Goal: Information Seeking & Learning: Check status

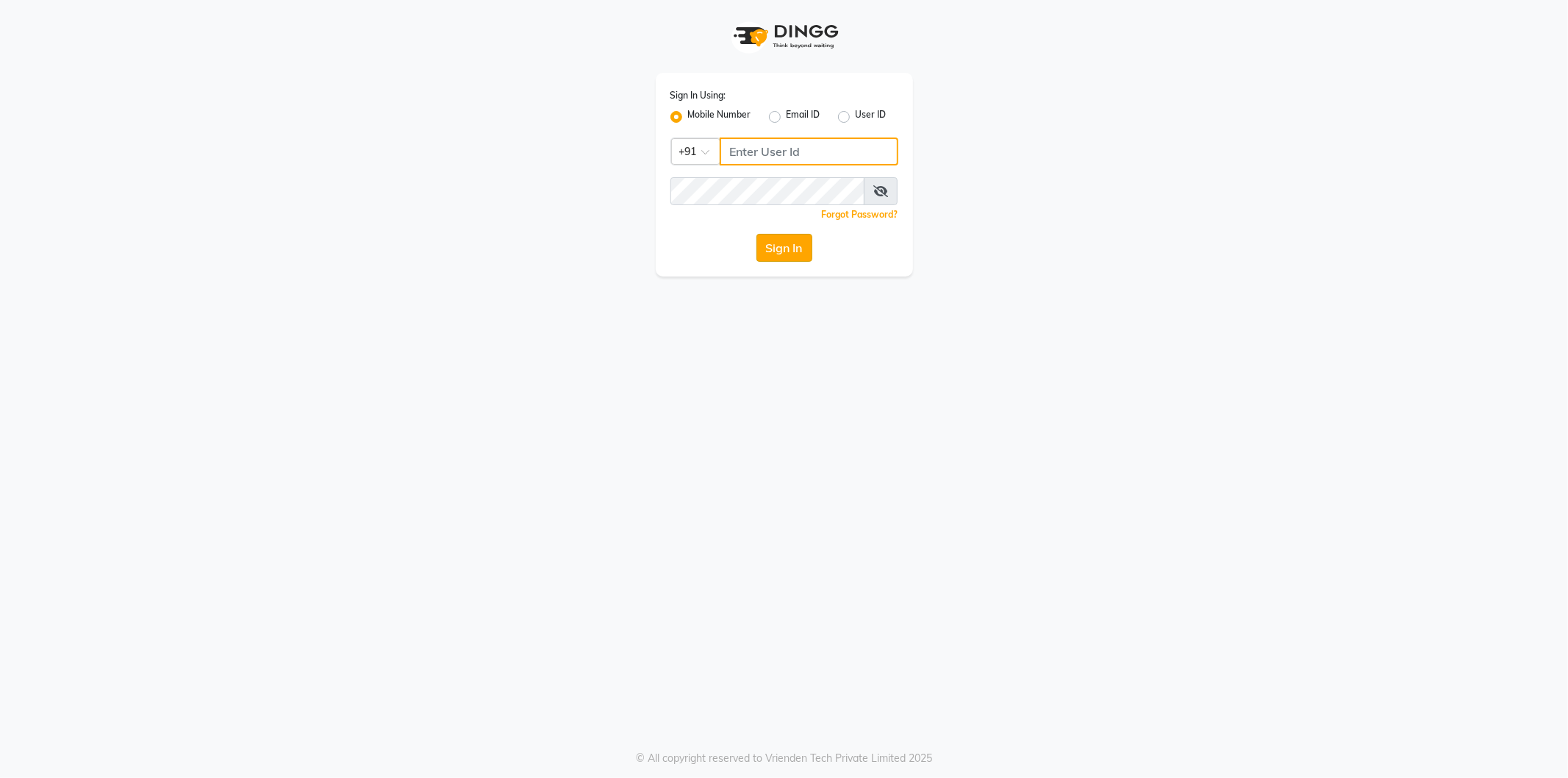
type input "77759935071"
click at [790, 259] on button "Sign In" at bounding box center [785, 247] width 56 height 28
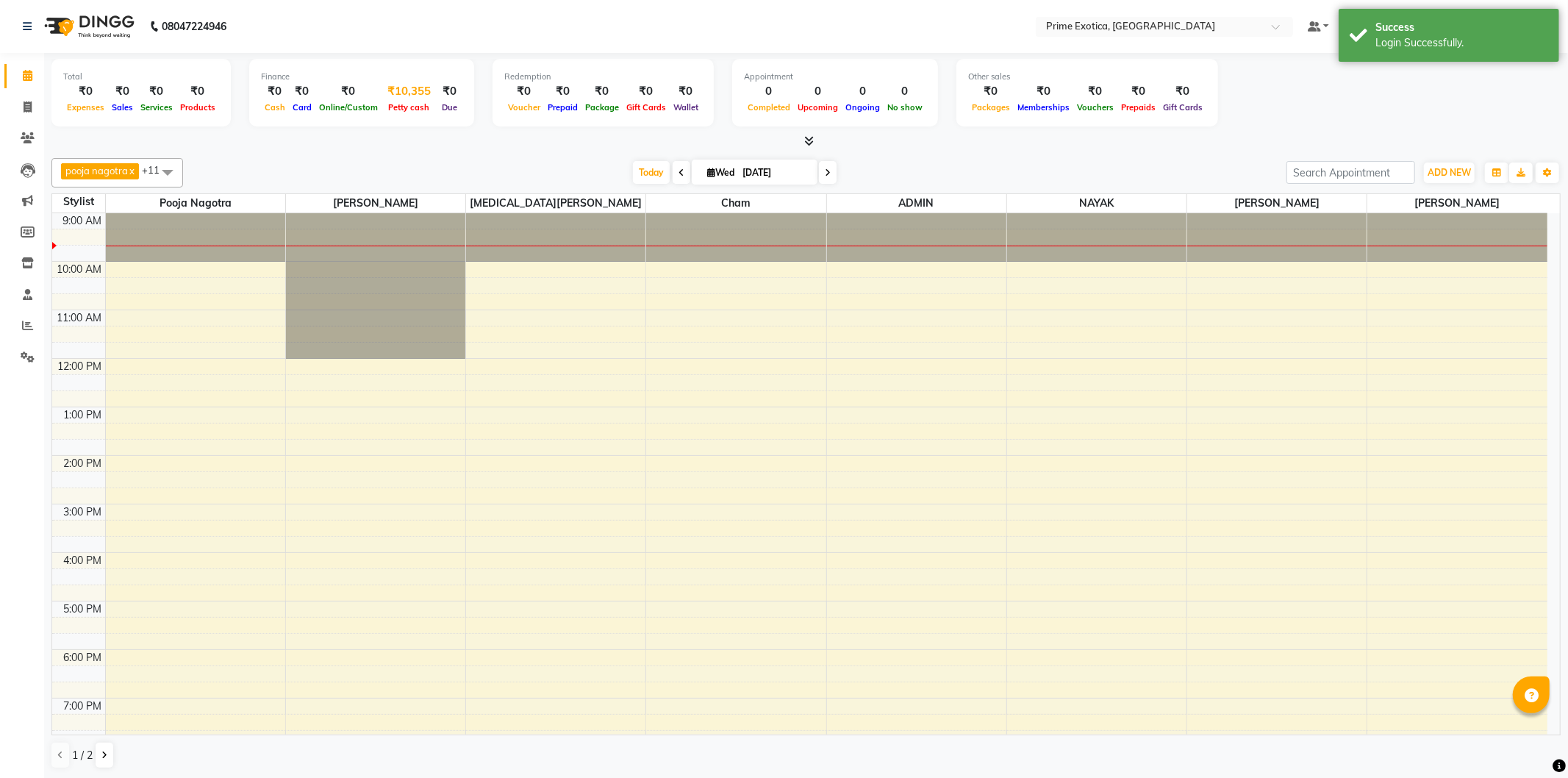
click at [407, 109] on span "Petty cash" at bounding box center [409, 108] width 49 height 11
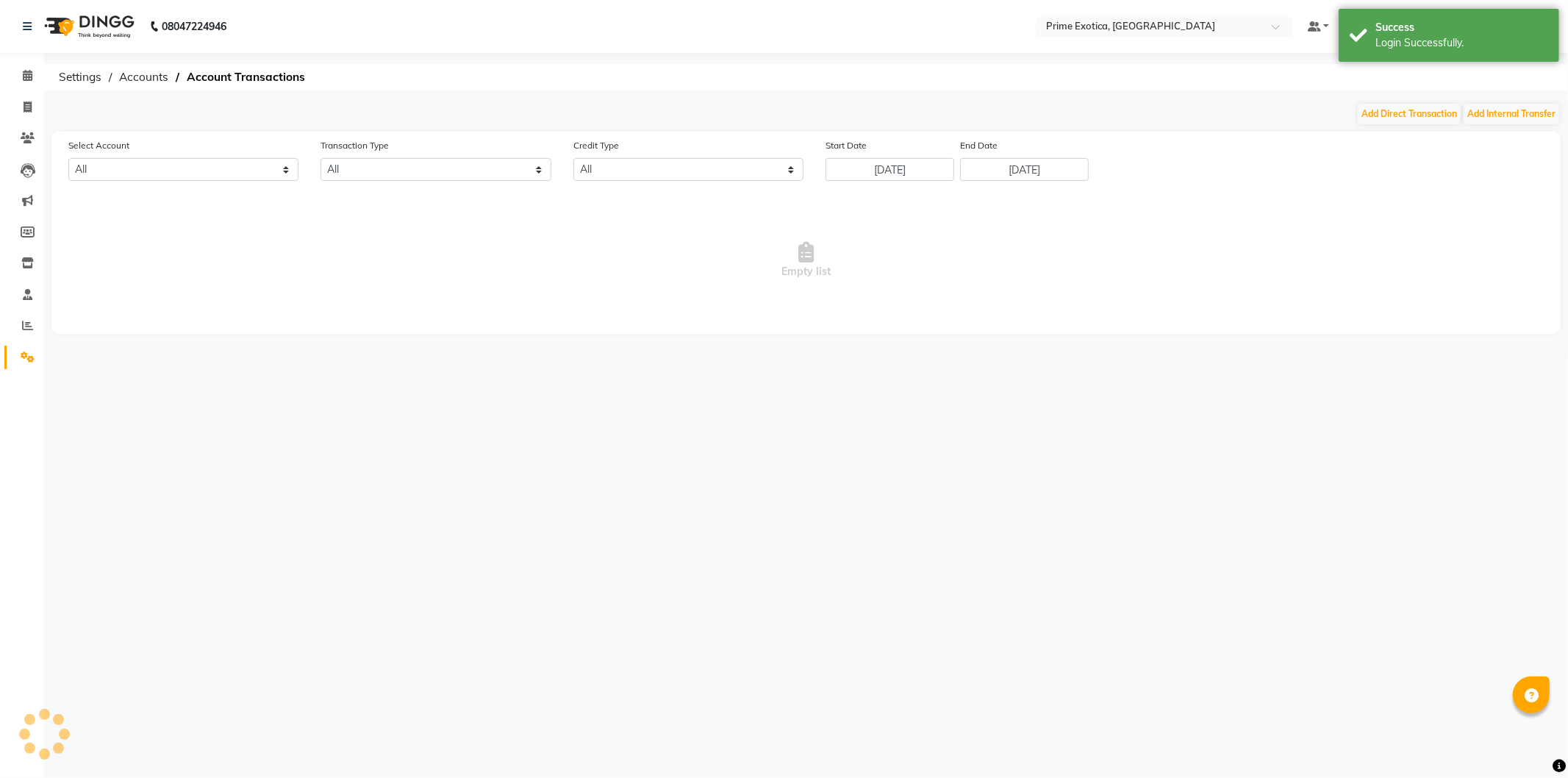
select select "4307"
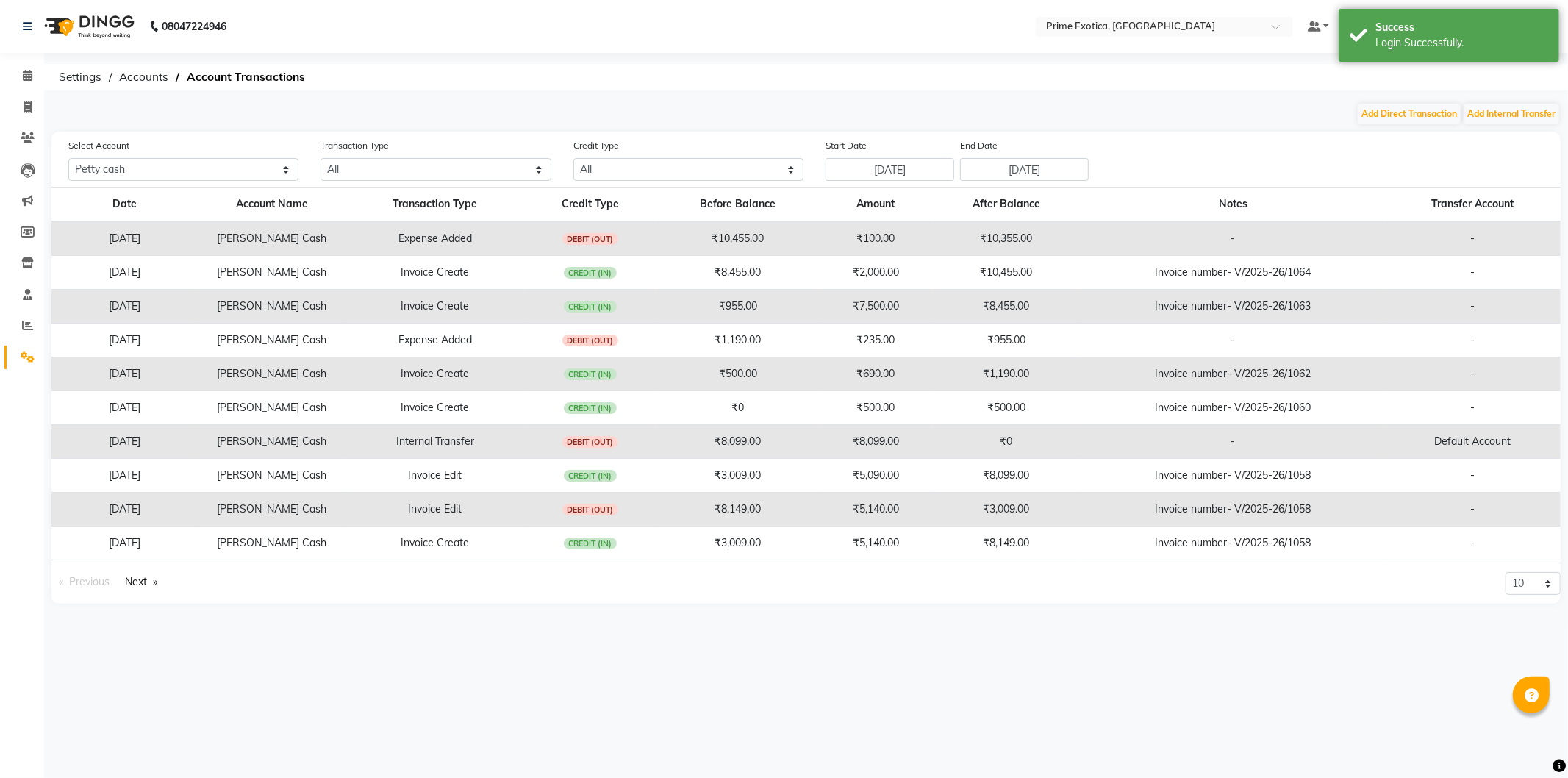
click at [1483, 101] on div "08047224946 Select Location × Prime Exotica, Dharampeth Default Panel My Panel …" at bounding box center [784, 389] width 1568 height 778
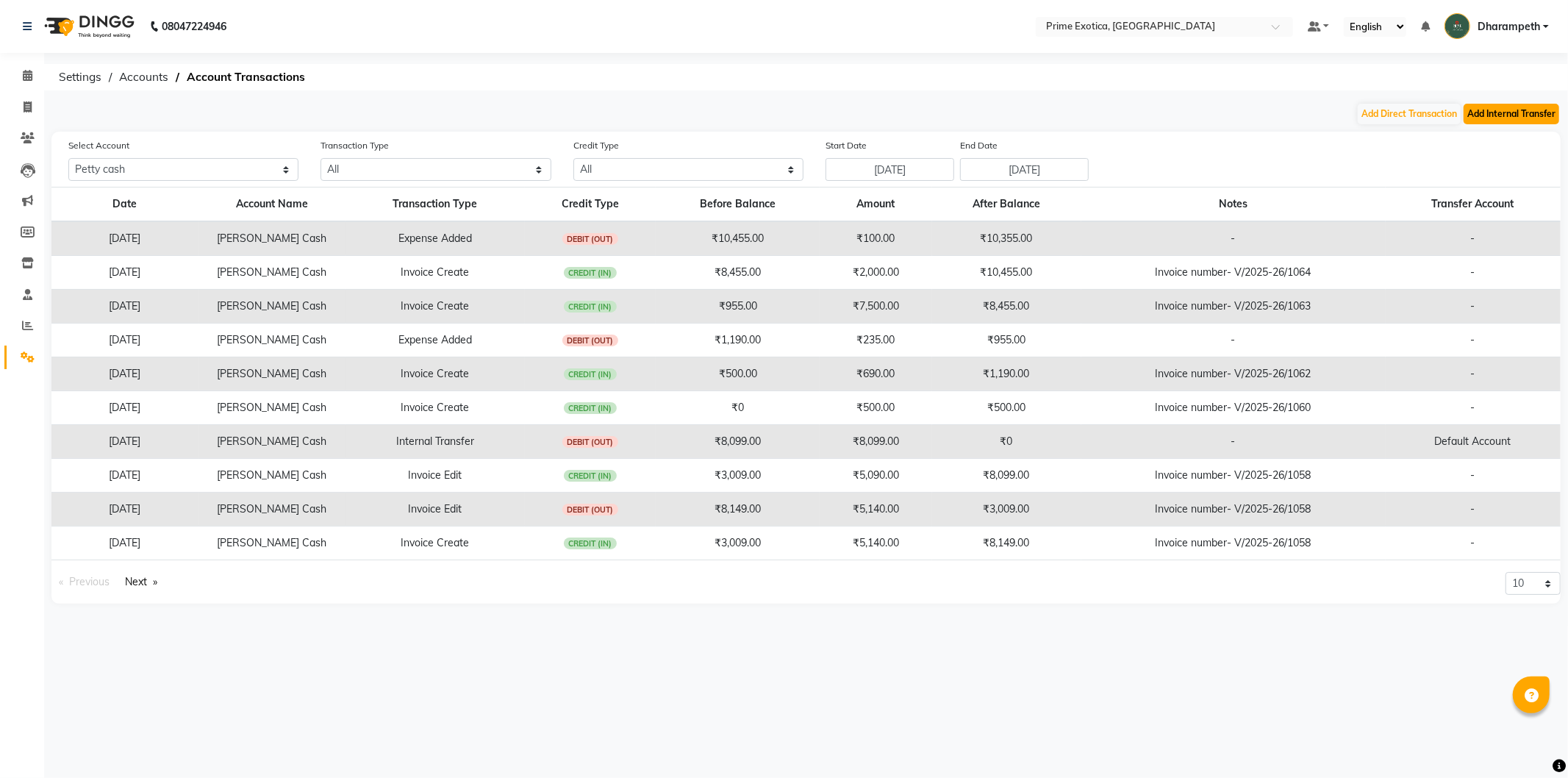
click at [1485, 108] on button "Add Internal Transfer" at bounding box center [1512, 114] width 96 height 20
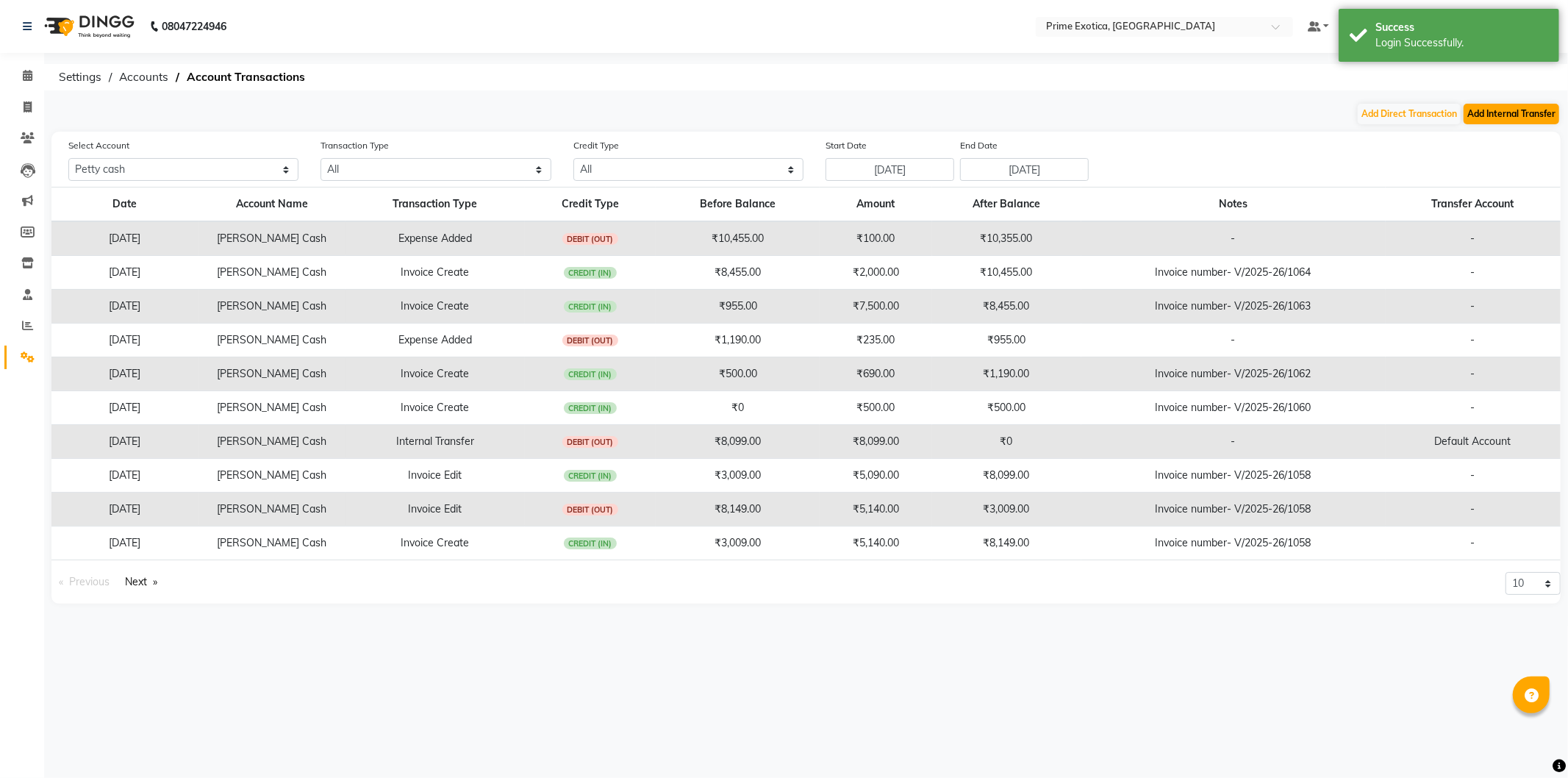
select select "internal transfer"
select select "4307"
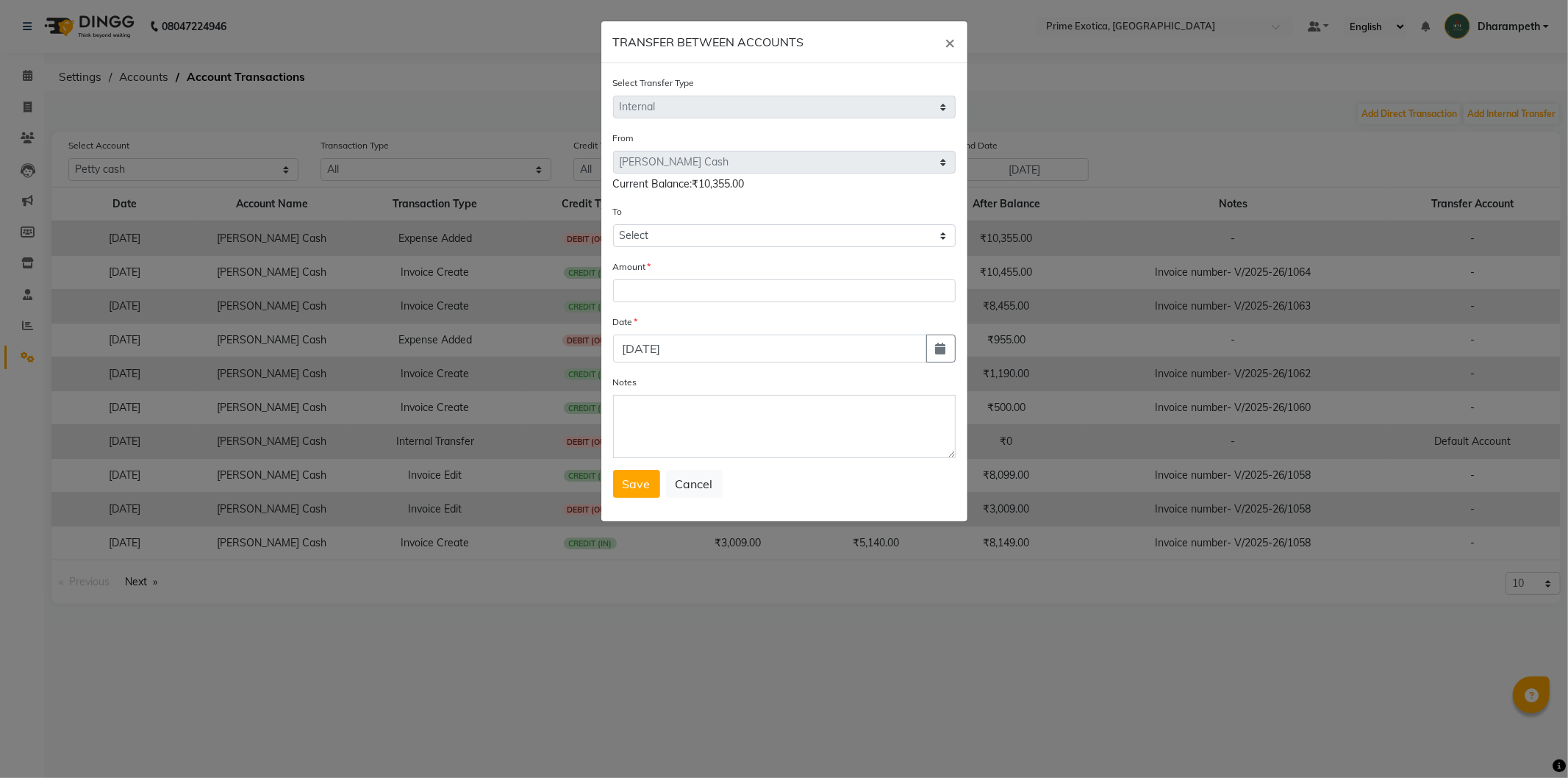
click at [745, 221] on div "To Select [PERSON_NAME] Cash Default Account" at bounding box center [785, 225] width 343 height 43
click at [745, 230] on select "Select [PERSON_NAME] Cash Default Account" at bounding box center [785, 236] width 343 height 23
select select "4308"
click at [613, 224] on select "Select [PERSON_NAME] Cash Default Account" at bounding box center [785, 236] width 343 height 23
click at [708, 300] on input "number" at bounding box center [785, 290] width 343 height 23
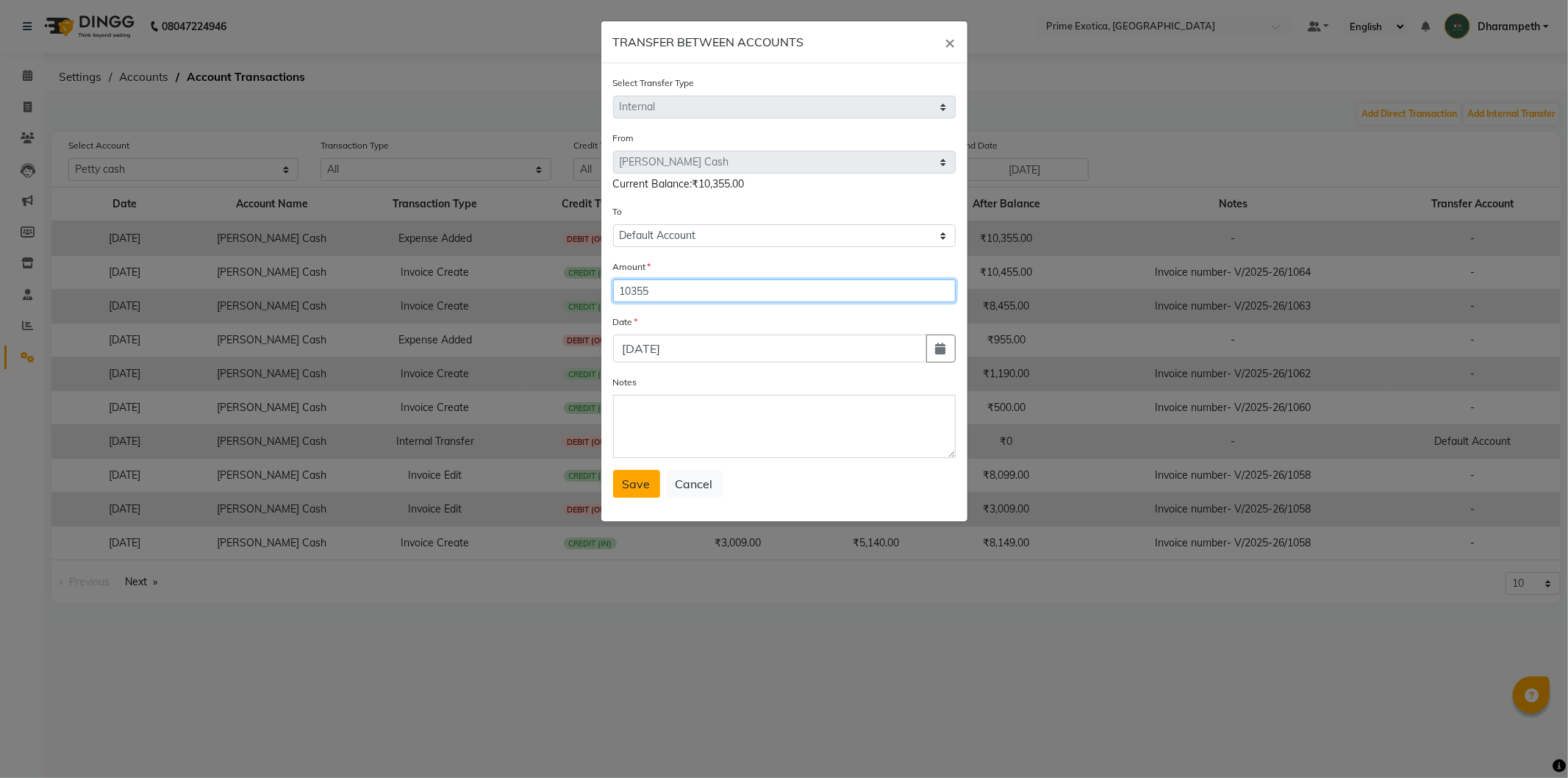
type input "10355"
click at [635, 487] on span "Save" at bounding box center [636, 483] width 28 height 14
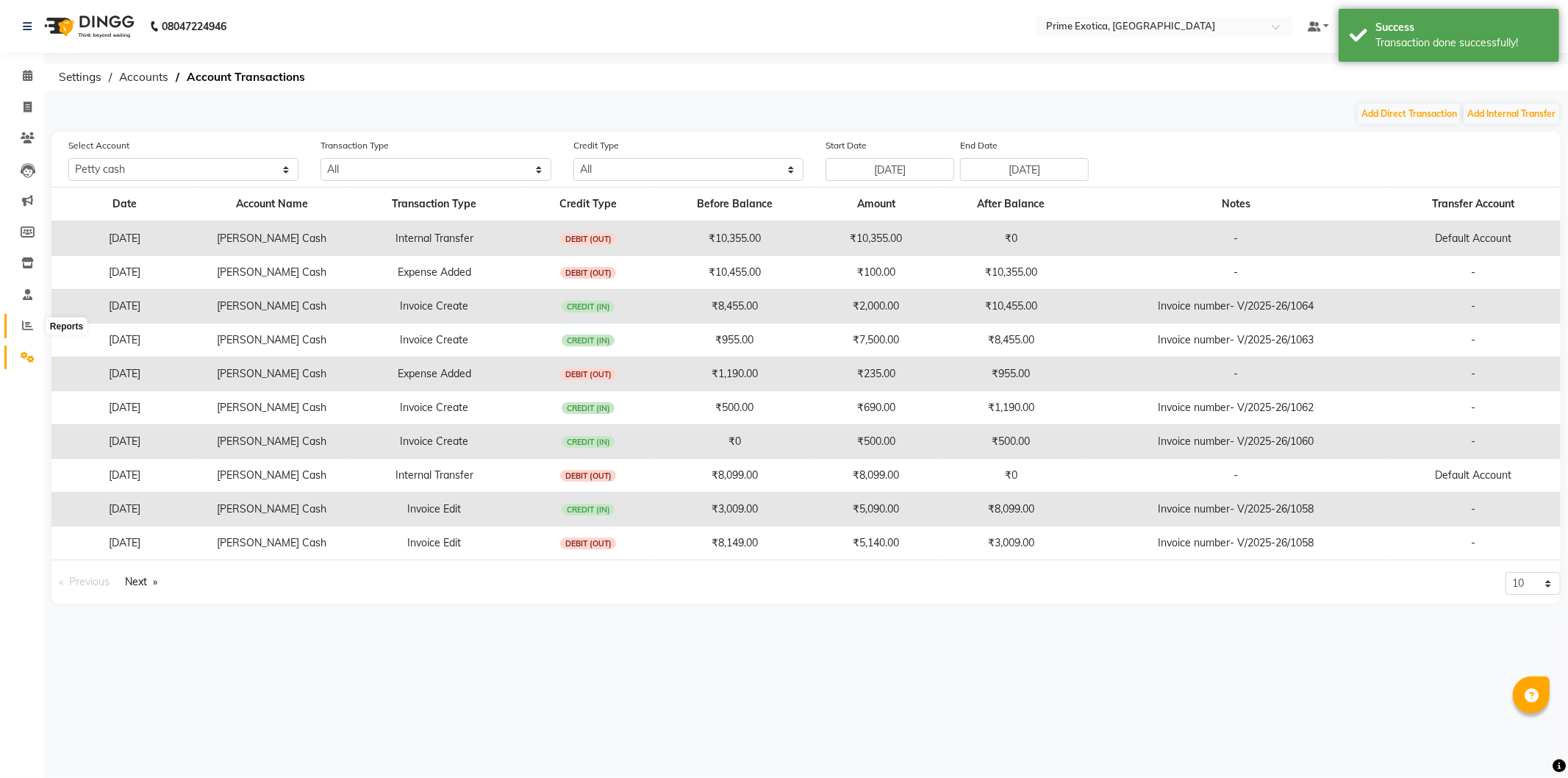
click at [17, 318] on span at bounding box center [27, 326] width 26 height 17
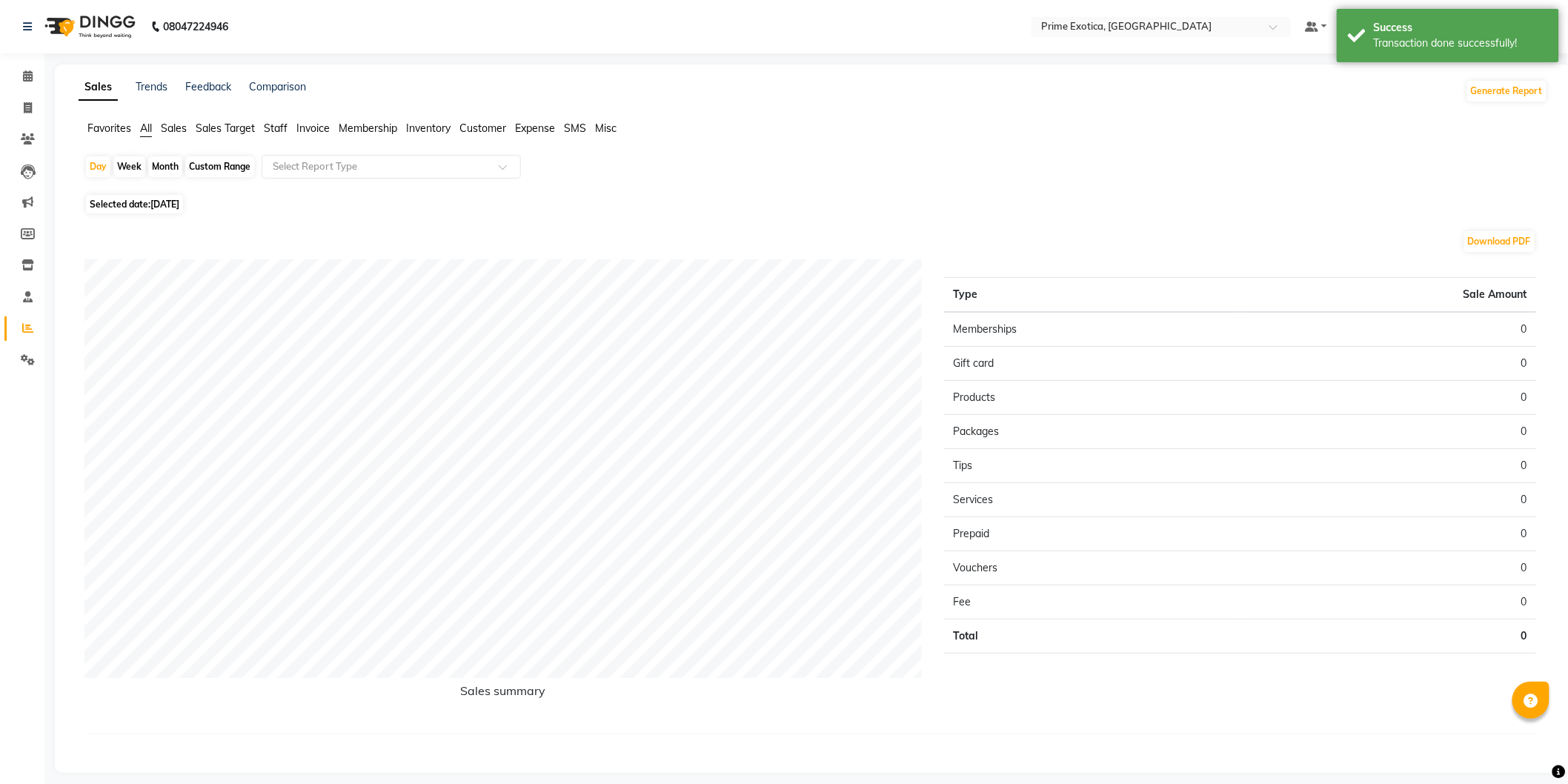
click at [161, 164] on div "Month" at bounding box center [165, 167] width 34 height 21
select select "10"
select select "2025"
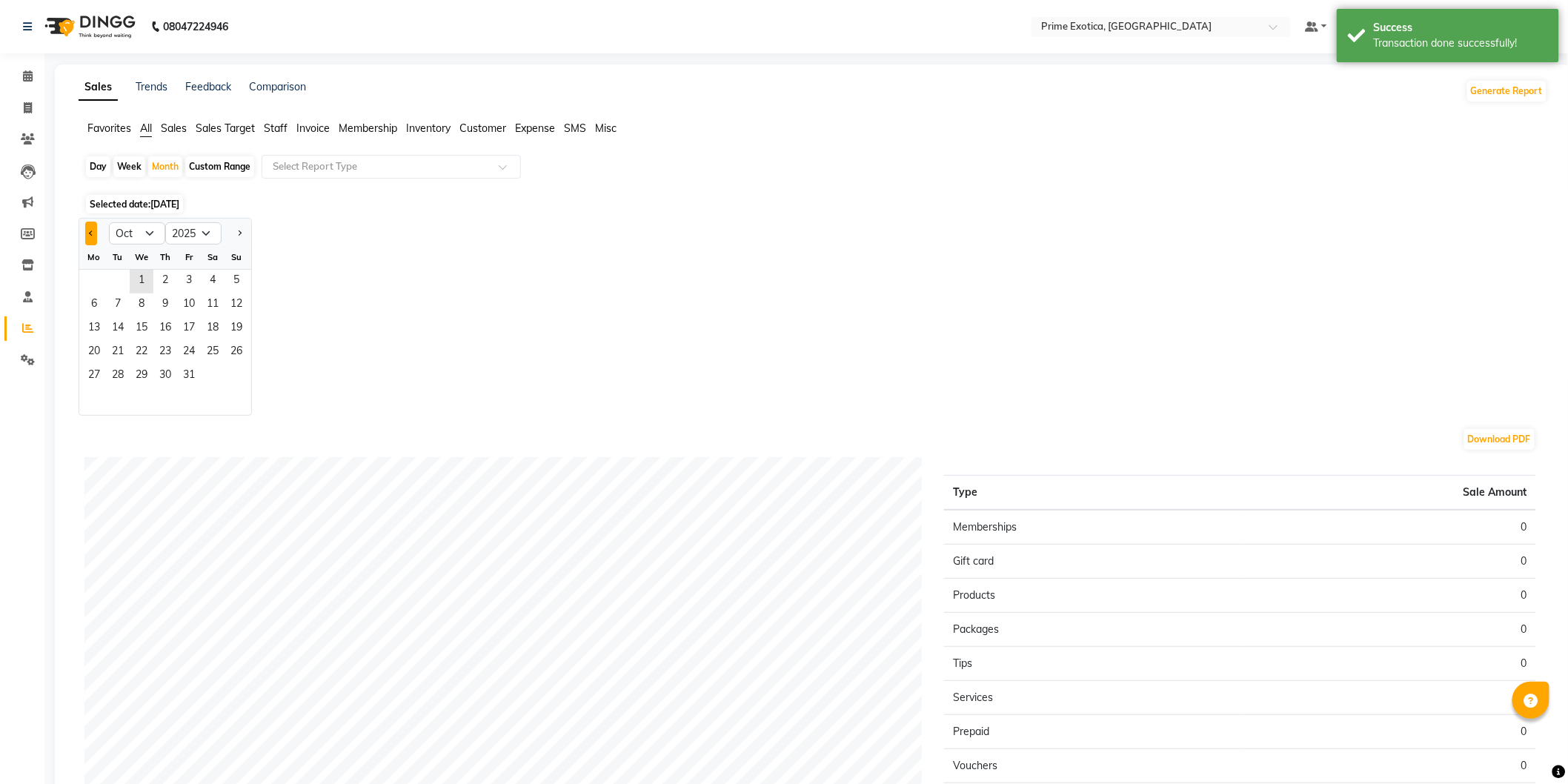
click at [96, 232] on button "Previous month" at bounding box center [92, 233] width 12 height 24
select select "9"
click at [97, 277] on span "1" at bounding box center [94, 281] width 24 height 24
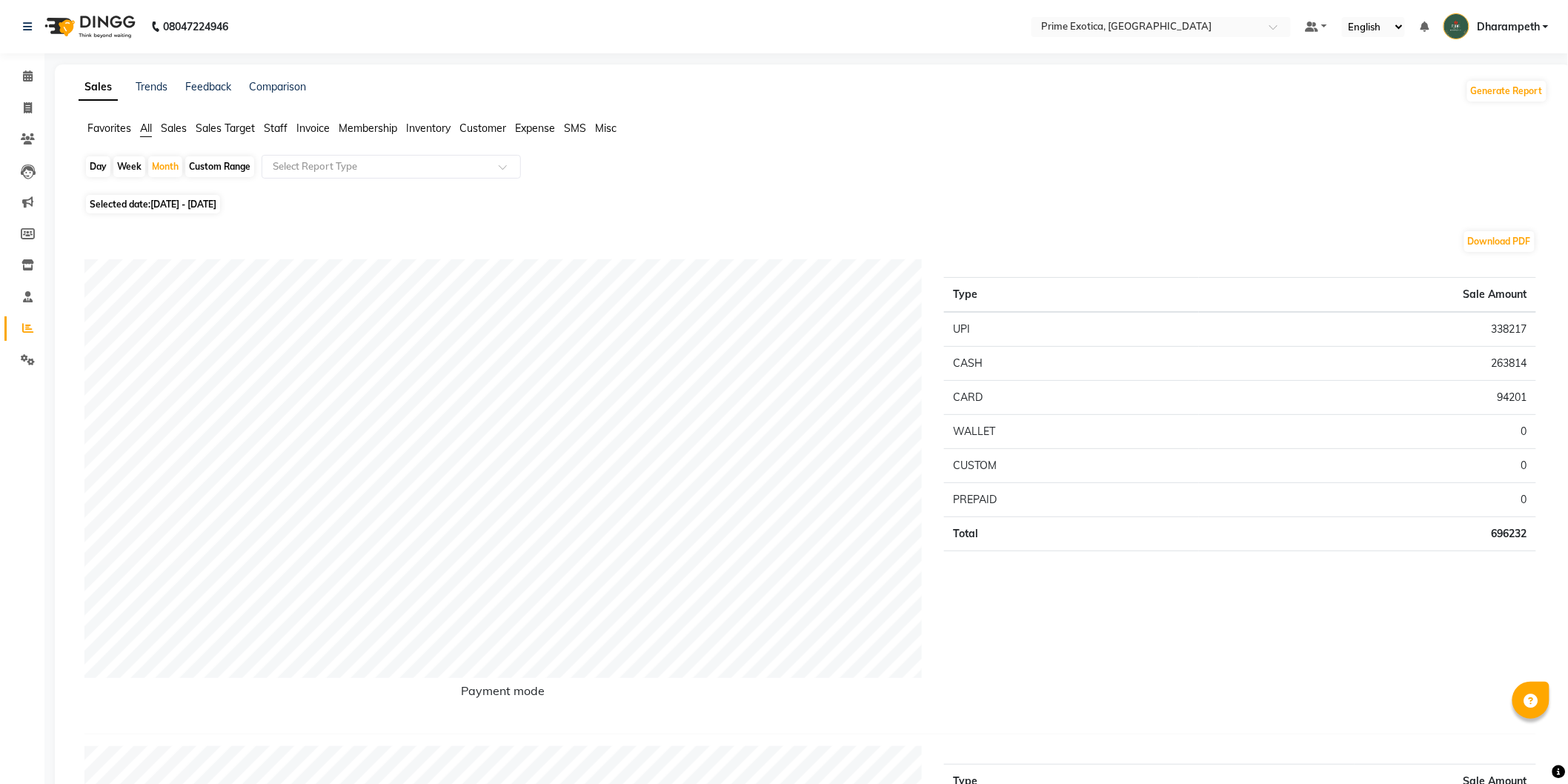
click at [12, 89] on li "Calendar" at bounding box center [22, 77] width 44 height 32
click at [18, 82] on span at bounding box center [28, 76] width 26 height 17
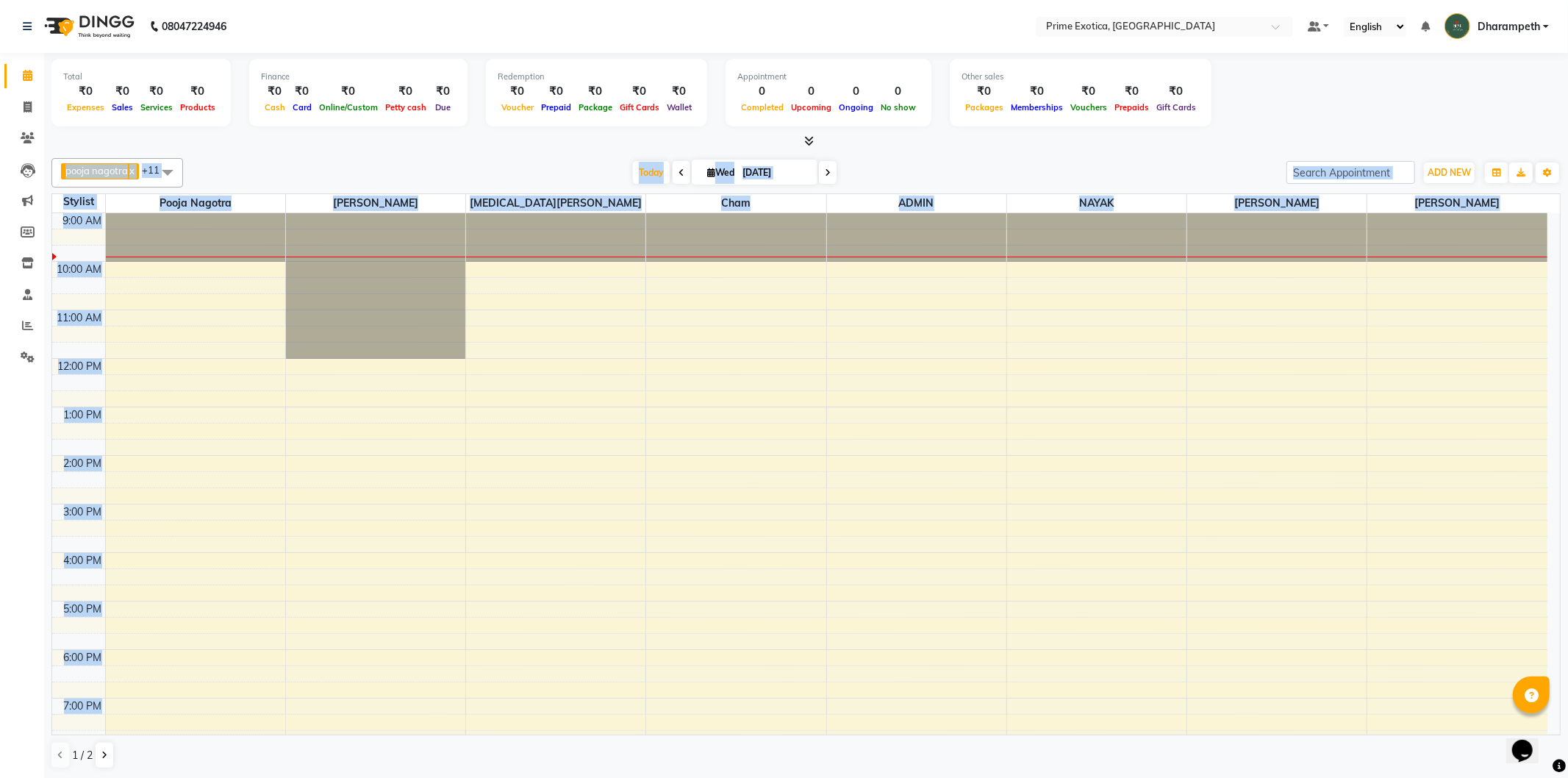
drag, startPoint x: 133, startPoint y: 134, endPoint x: 1567, endPoint y: 140, distance: 1434.0
click at [1020, 201] on div "Total ₹0 Expenses ₹0 Sales ₹0 Services ₹0 Products Finance ₹0 Cash ₹0 Card ₹0 O…" at bounding box center [806, 416] width 1524 height 726
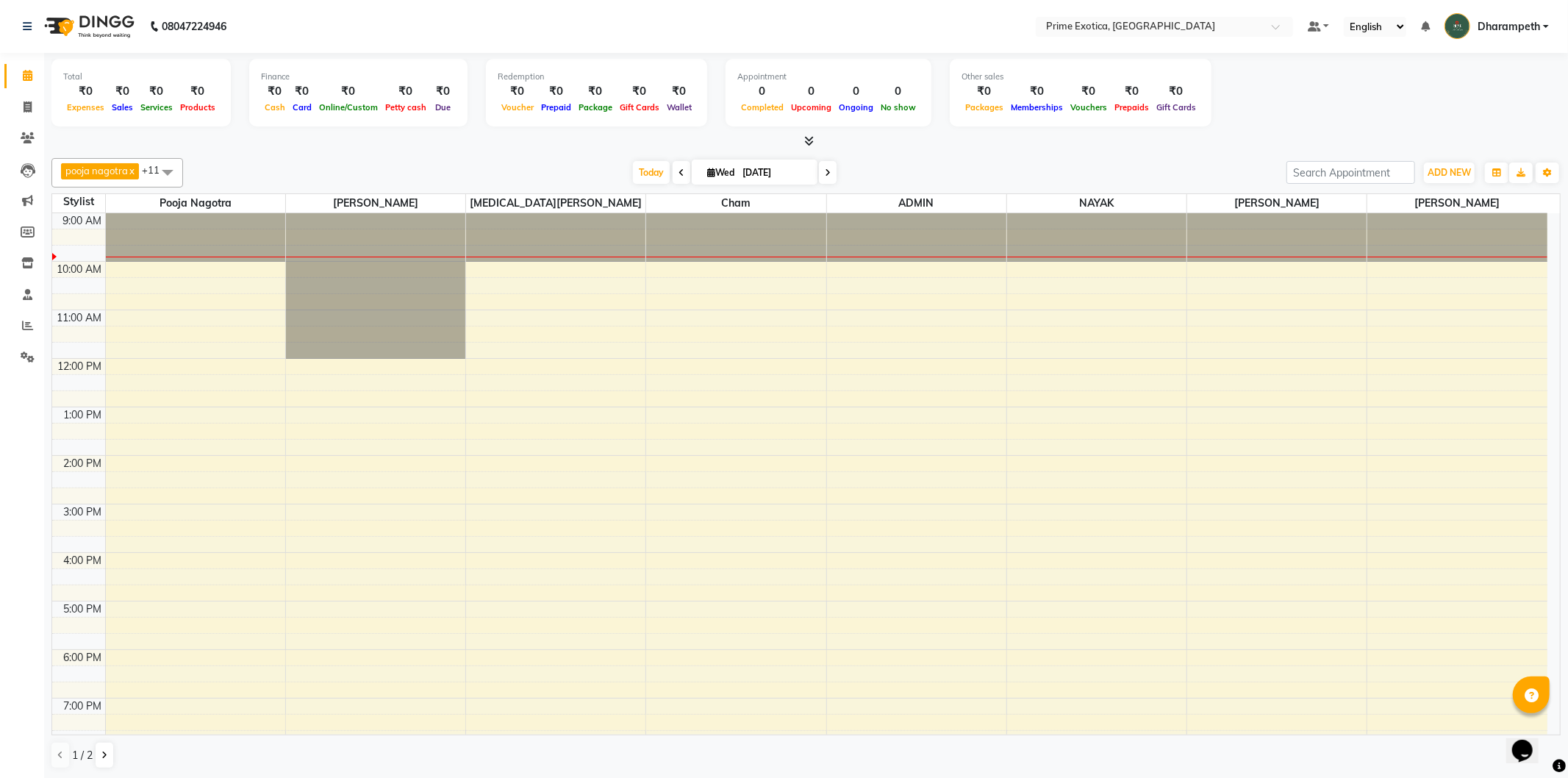
click at [36, 583] on div "Calendar Invoice Clients Leads Marketing Members Inventory Staff Reports Settin…" at bounding box center [99, 399] width 199 height 714
click at [31, 322] on icon at bounding box center [27, 325] width 11 height 11
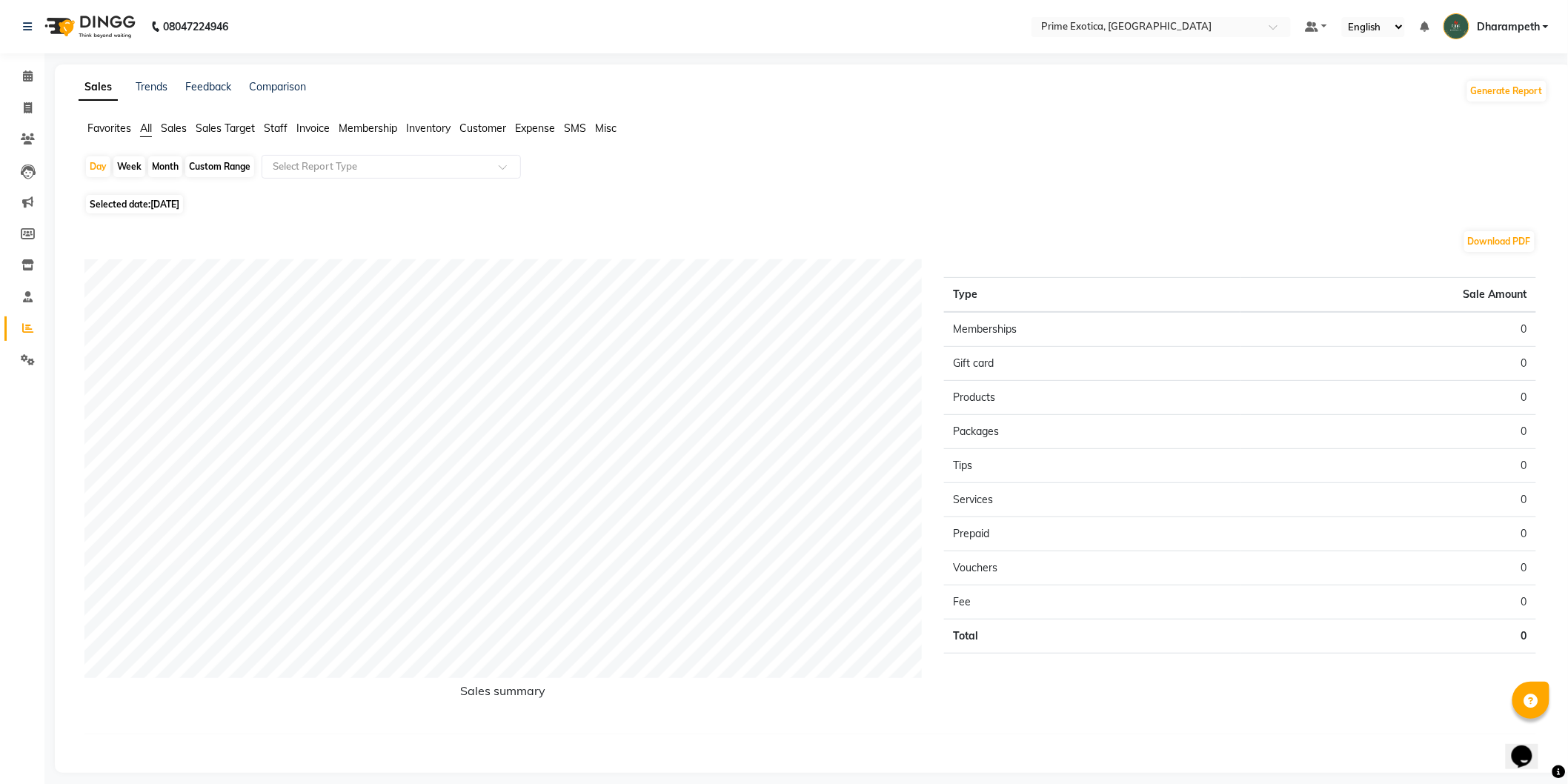
click at [173, 168] on div "Month" at bounding box center [165, 167] width 34 height 21
select select "10"
select select "2025"
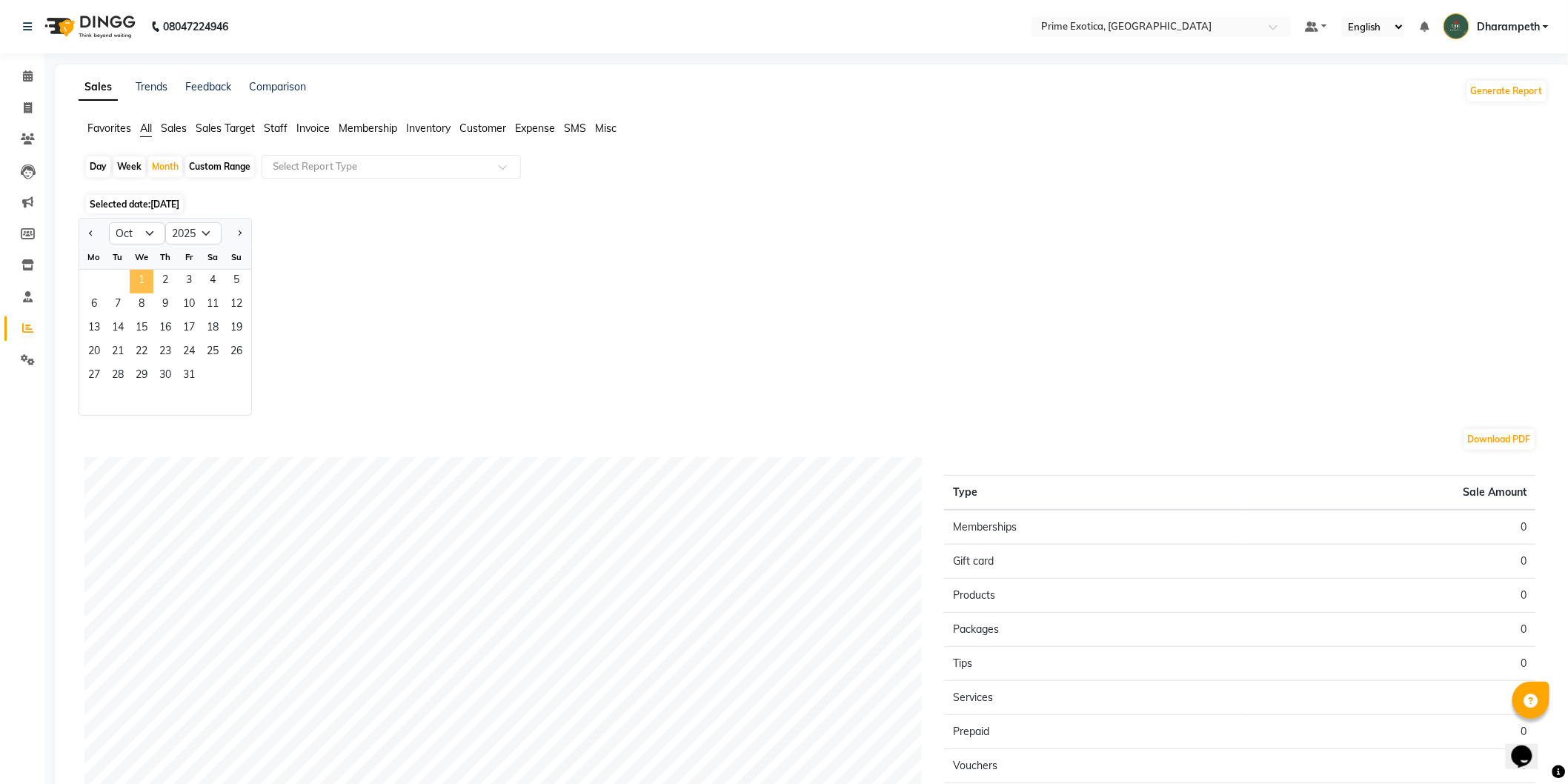
click at [138, 282] on span "1" at bounding box center [141, 281] width 24 height 24
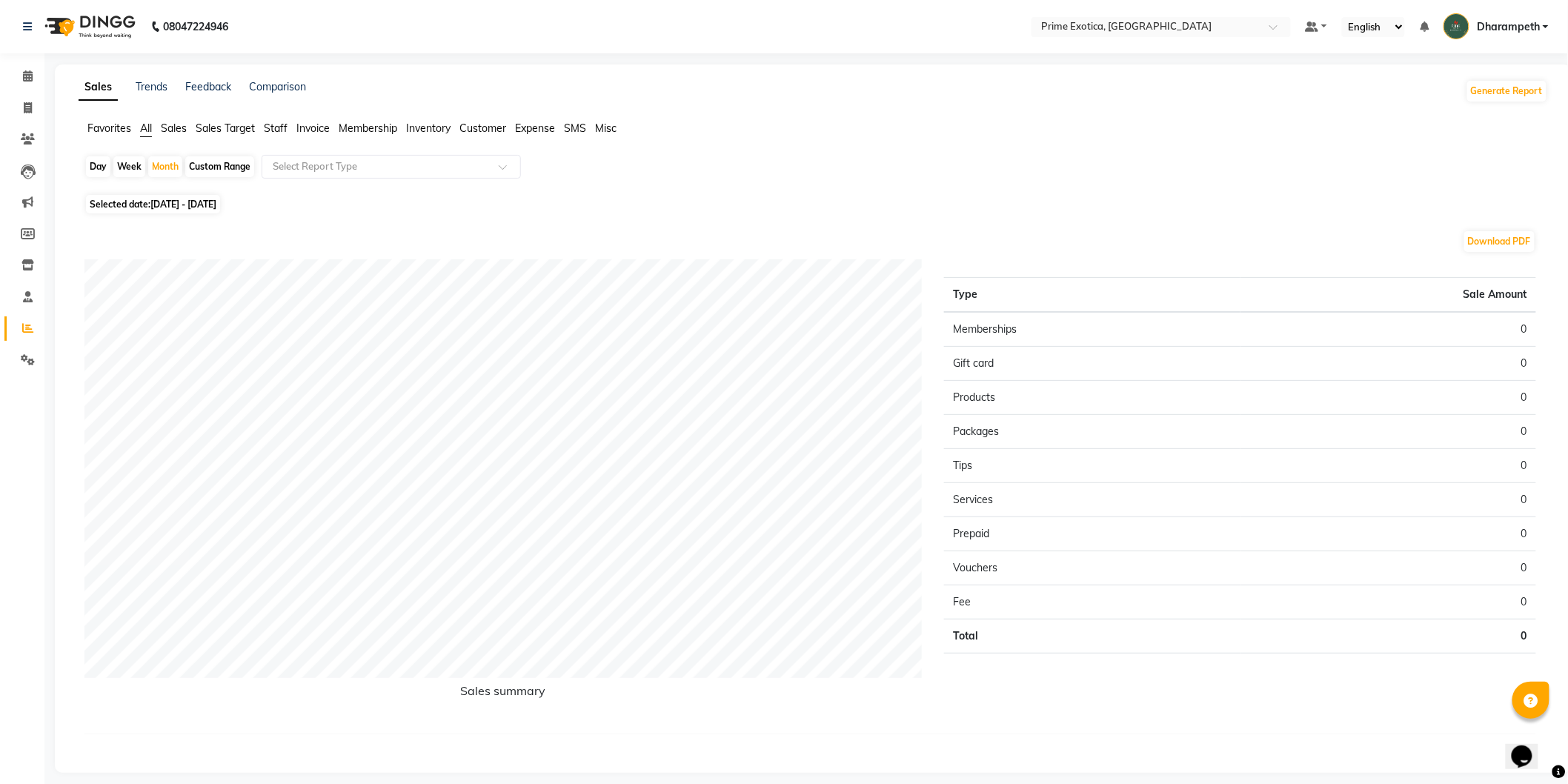
click at [216, 199] on span "[DATE] - [DATE]" at bounding box center [183, 204] width 66 height 11
select select "10"
select select "2025"
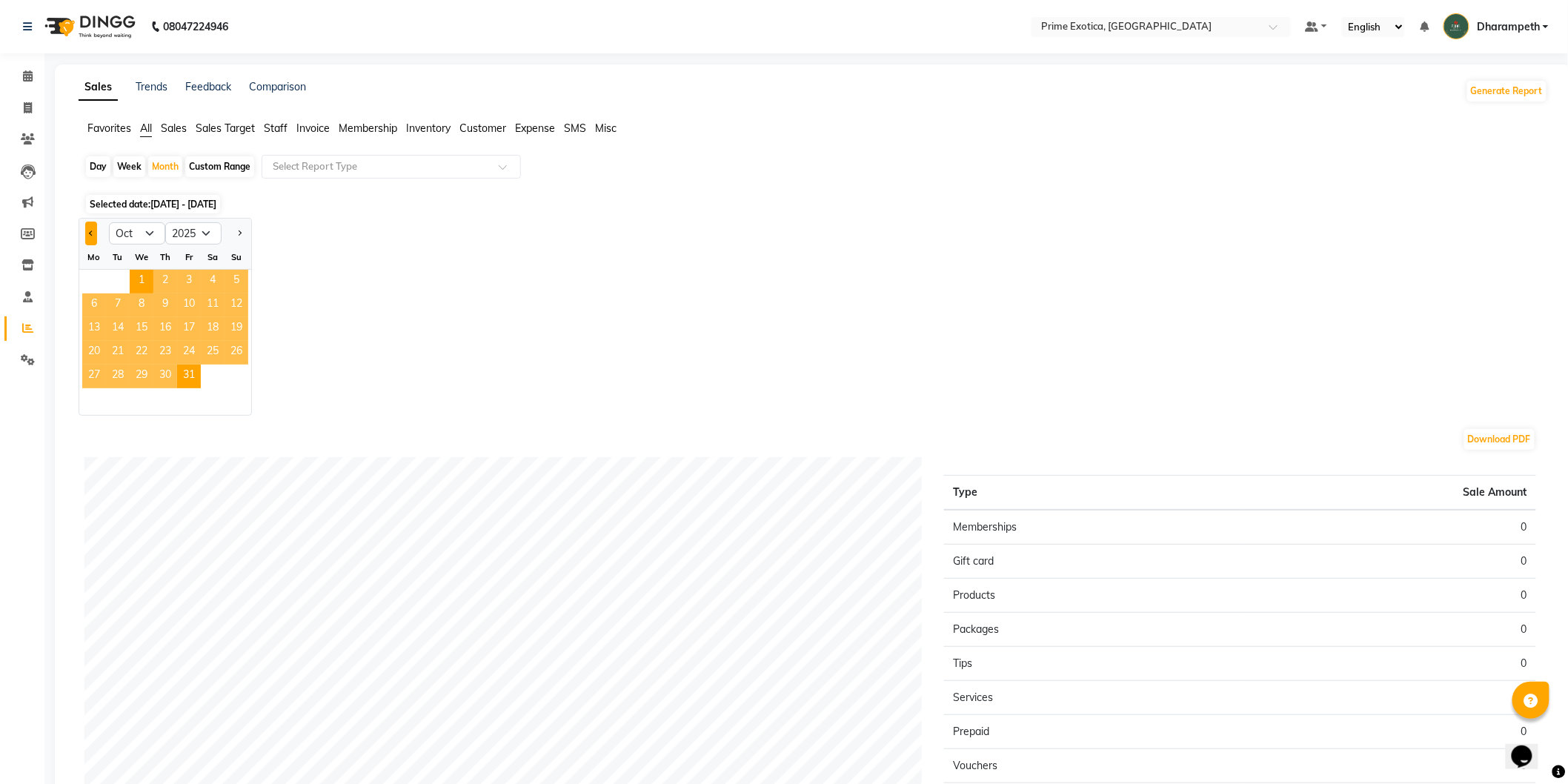
click at [89, 235] on button "Previous month" at bounding box center [92, 233] width 12 height 24
select select "9"
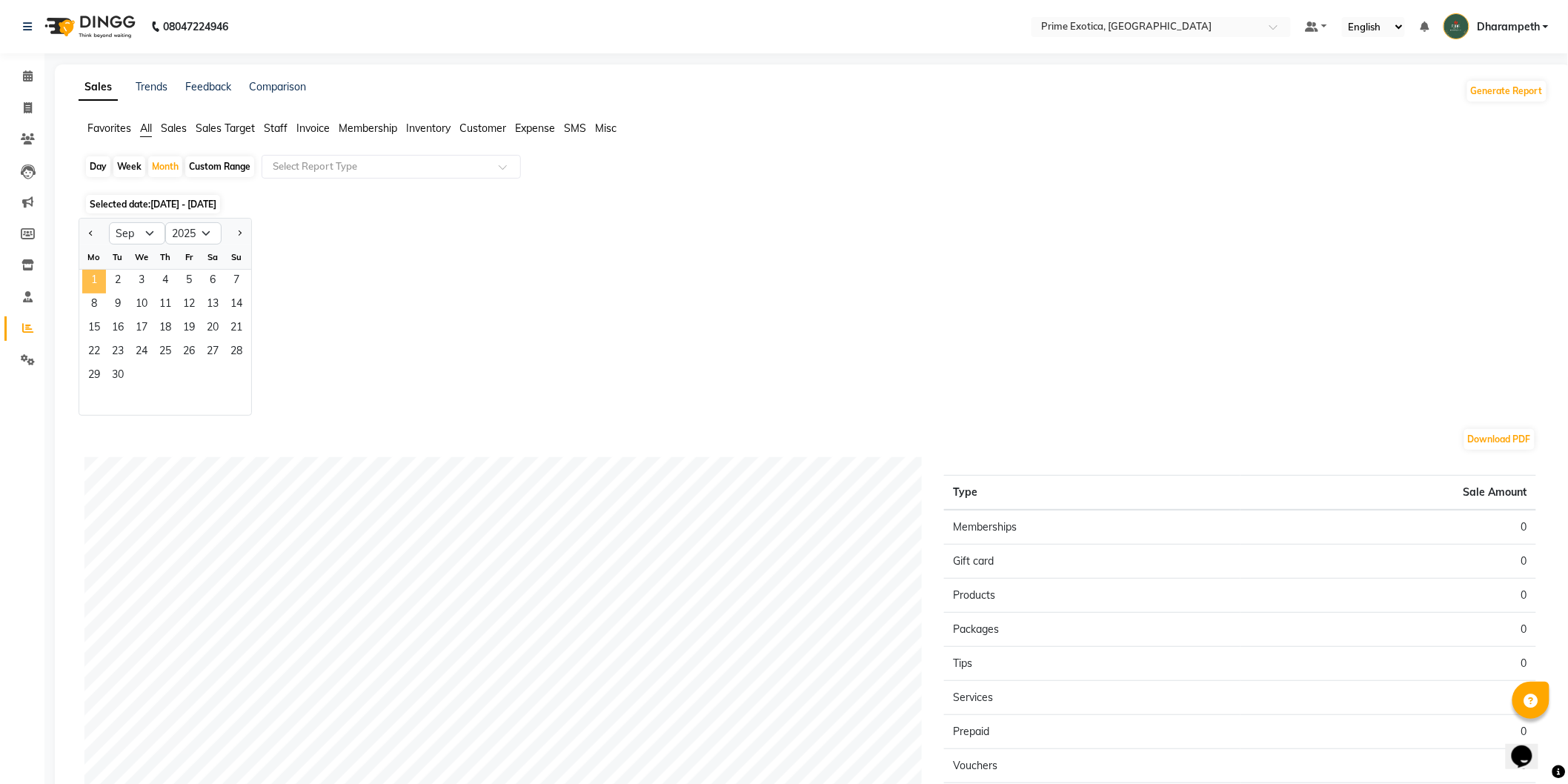
click at [99, 280] on span "1" at bounding box center [94, 281] width 24 height 24
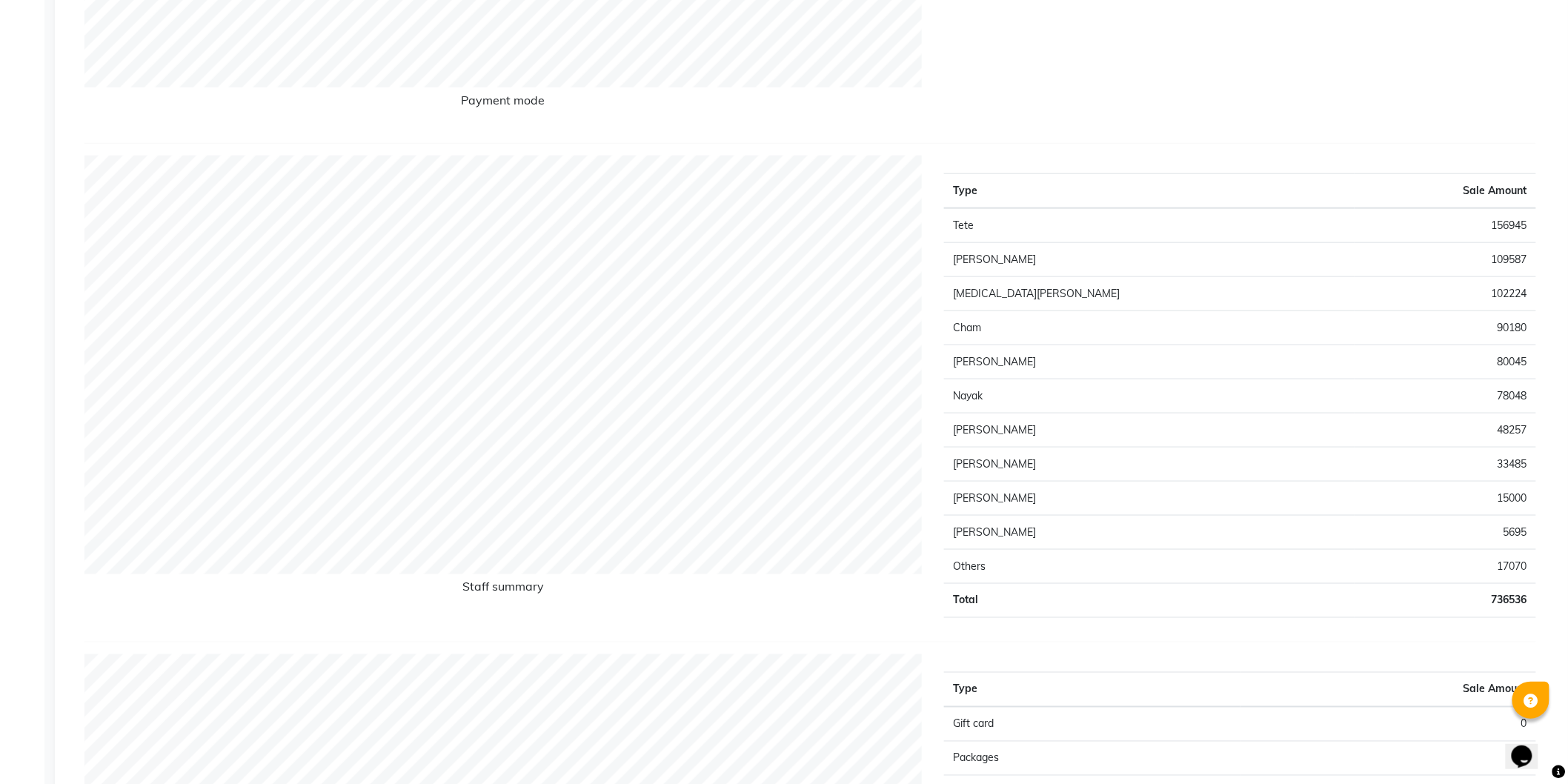
scroll to position [575, 0]
